Goal: Transaction & Acquisition: Download file/media

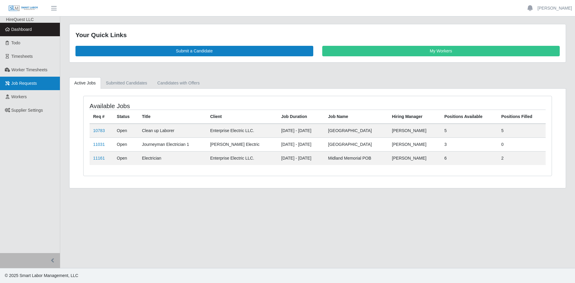
click at [23, 85] on span "Job Requests" at bounding box center [24, 83] width 26 height 5
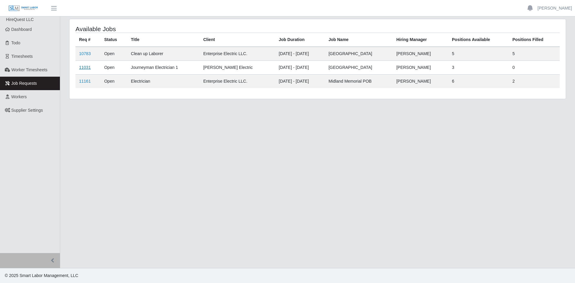
click at [82, 67] on link "11031" at bounding box center [85, 67] width 12 height 5
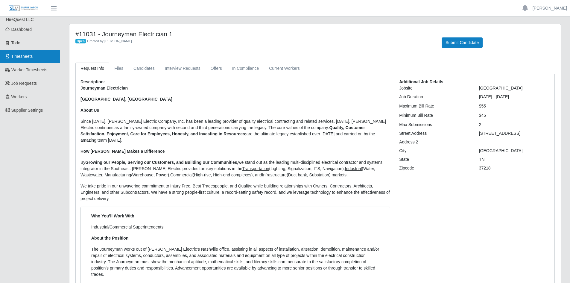
click at [21, 59] on span "Timesheets" at bounding box center [22, 56] width 22 height 5
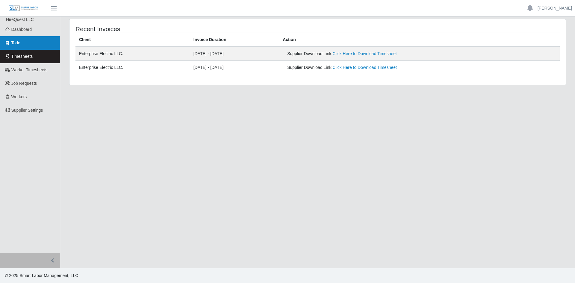
click at [17, 47] on link "Todo" at bounding box center [30, 42] width 60 height 13
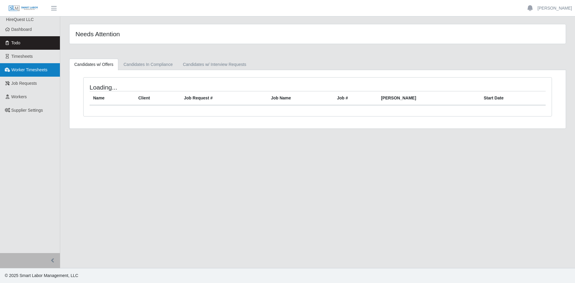
click at [18, 66] on link "Worker Timesheets" at bounding box center [30, 69] width 60 height 13
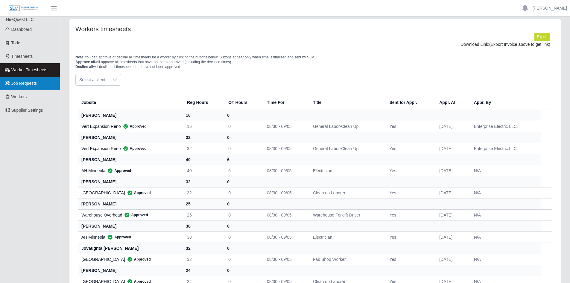
click at [25, 84] on span "Job Requests" at bounding box center [24, 83] width 26 height 5
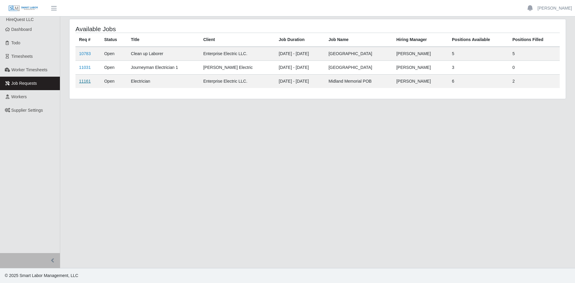
click at [84, 82] on link "11161" at bounding box center [85, 81] width 12 height 5
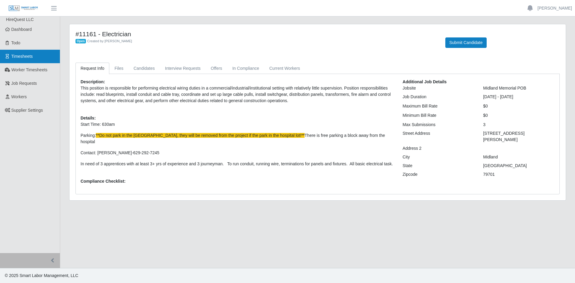
click at [25, 59] on span "Timesheets" at bounding box center [22, 56] width 22 height 5
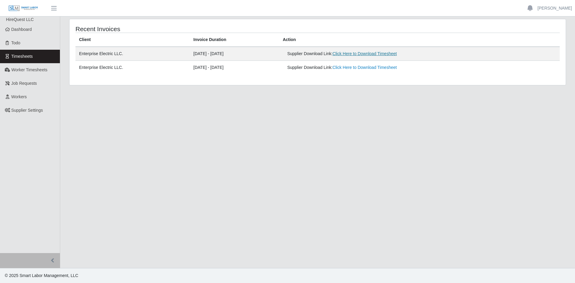
click at [364, 54] on link "Click Here to Download Timesheet" at bounding box center [364, 53] width 64 height 5
click at [508, 29] on div "Recent Invoices" at bounding box center [317, 28] width 493 height 7
